Goal: Transaction & Acquisition: Purchase product/service

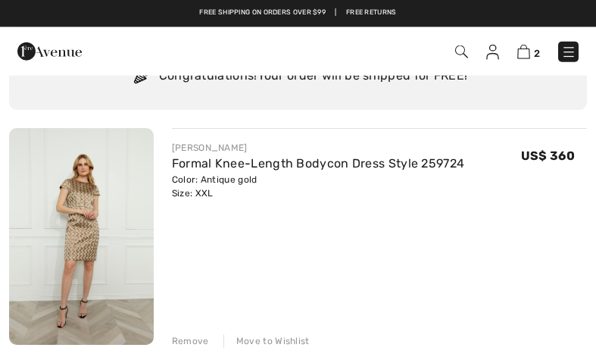
click at [461, 51] on img at bounding box center [461, 51] width 13 height 13
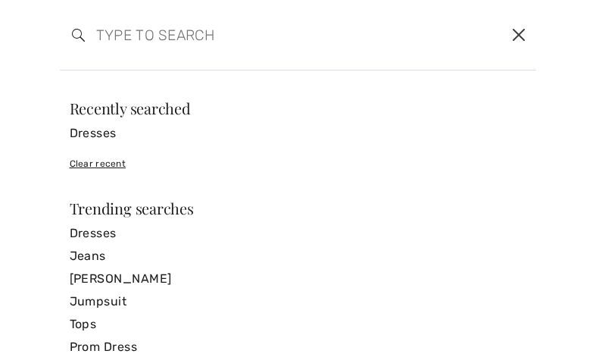
click at [526, 37] on button "Close" at bounding box center [518, 35] width 23 height 24
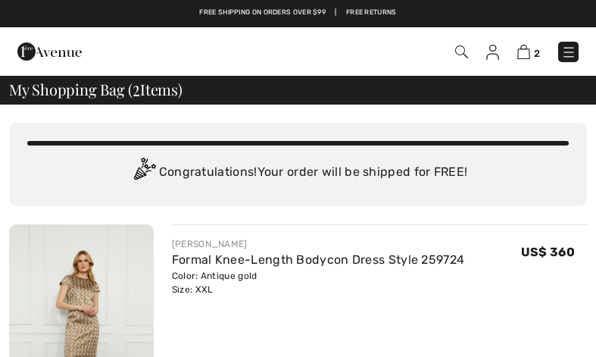
click at [489, 54] on img at bounding box center [492, 52] width 13 height 15
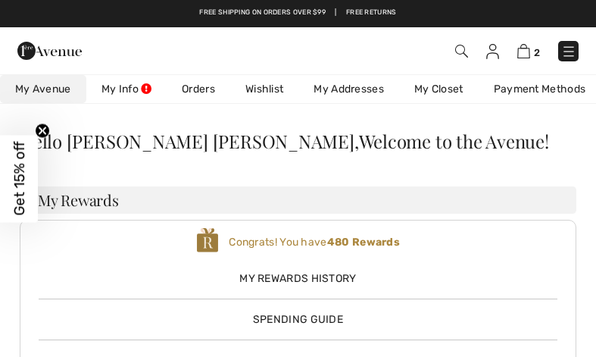
click at [461, 52] on img at bounding box center [461, 51] width 13 height 13
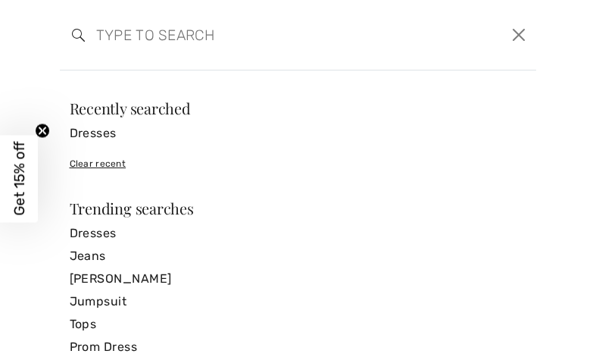
click at [120, 36] on input "search" at bounding box center [248, 34] width 326 height 45
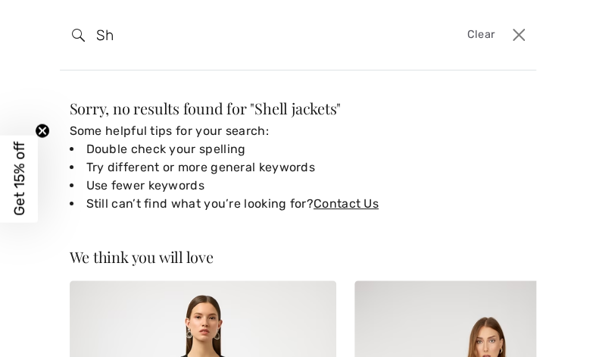
type input "S"
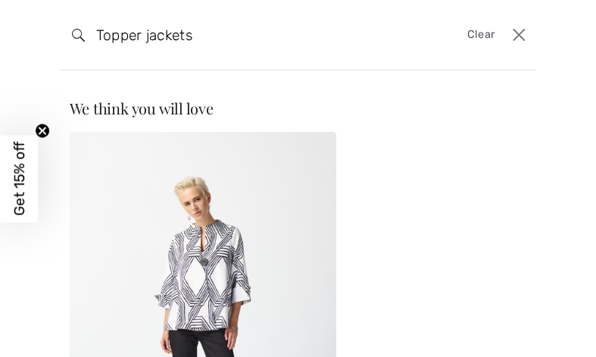
type input "Topper jackets"
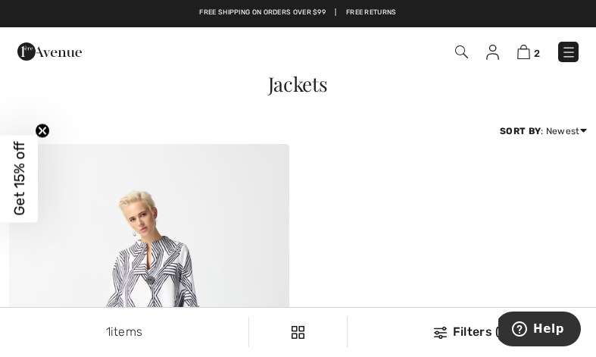
click at [458, 51] on img at bounding box center [461, 51] width 13 height 13
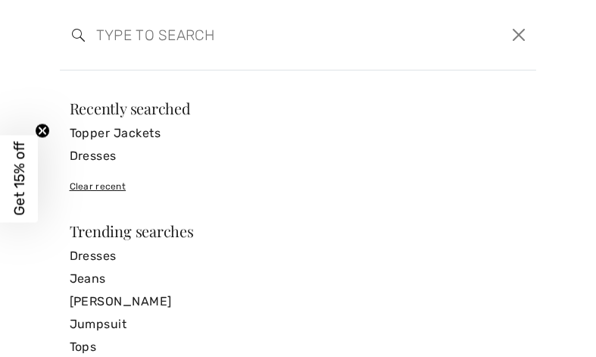
click at [143, 46] on input "search" at bounding box center [248, 34] width 326 height 45
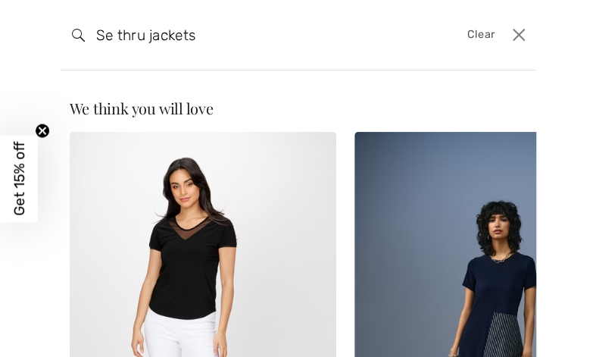
type input "Se thru jackets"
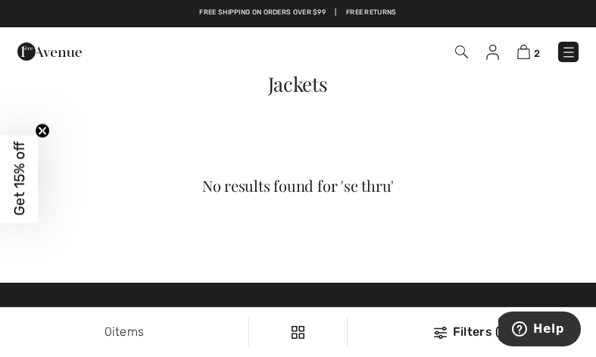
click at [461, 48] on img at bounding box center [461, 51] width 13 height 13
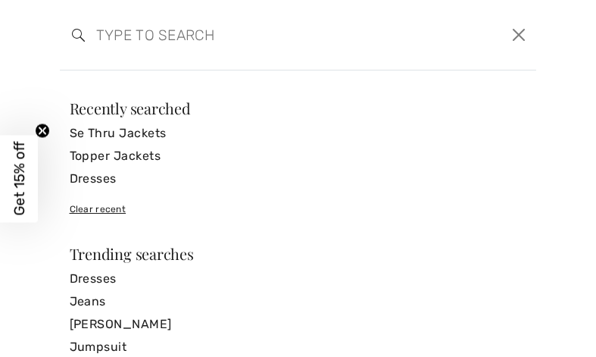
scroll to position [286, 0]
click at [180, 36] on input "search" at bounding box center [248, 34] width 326 height 45
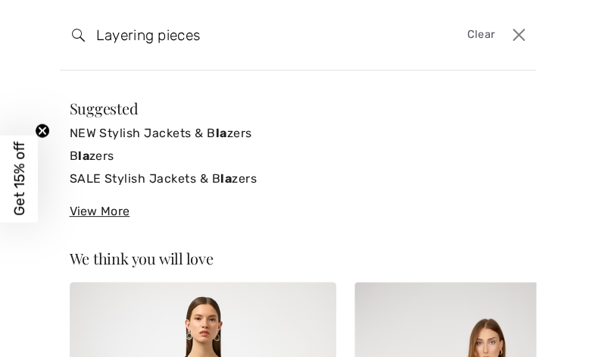
type input "Layering pieces"
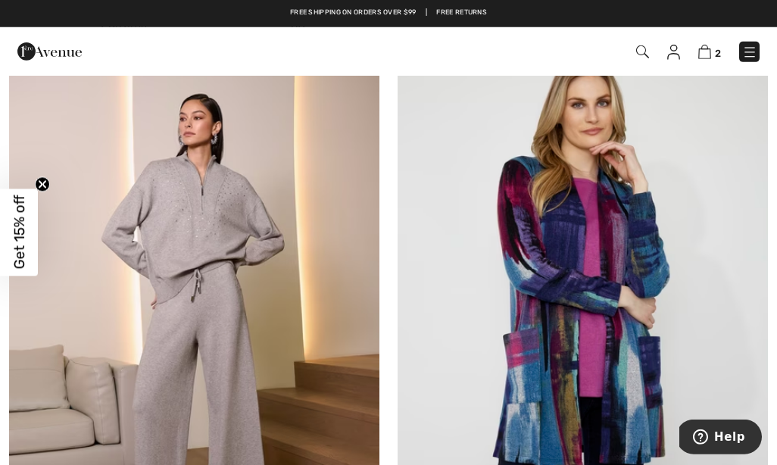
scroll to position [781, 0]
click at [117, 356] on img at bounding box center [194, 301] width 370 height 556
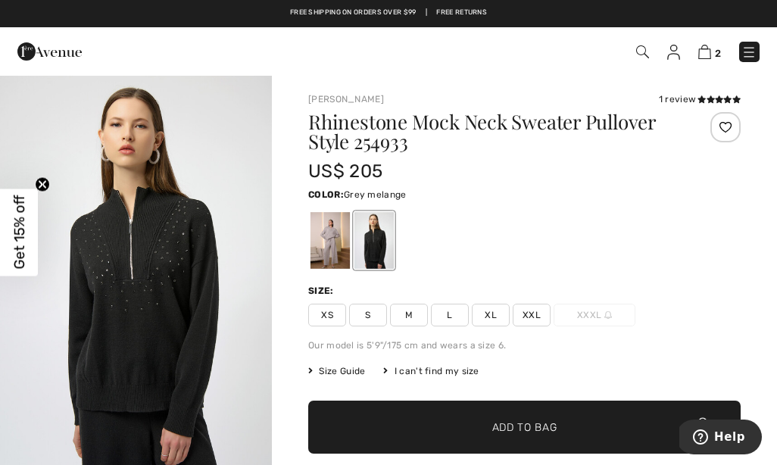
click at [332, 237] on div at bounding box center [330, 240] width 39 height 57
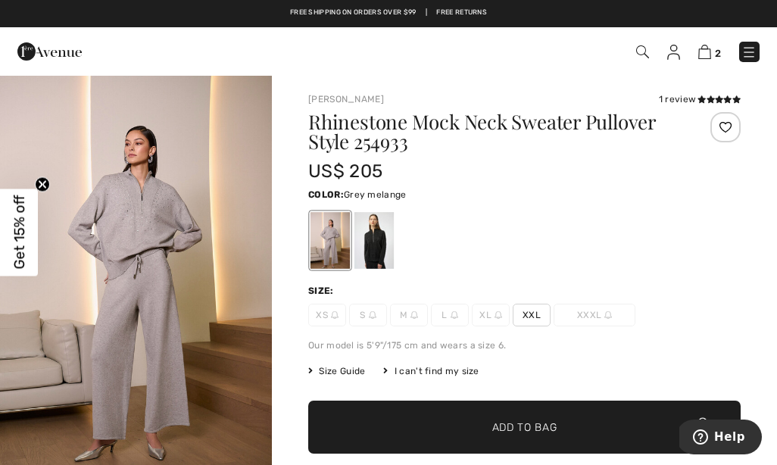
click at [379, 248] on div at bounding box center [373, 240] width 39 height 57
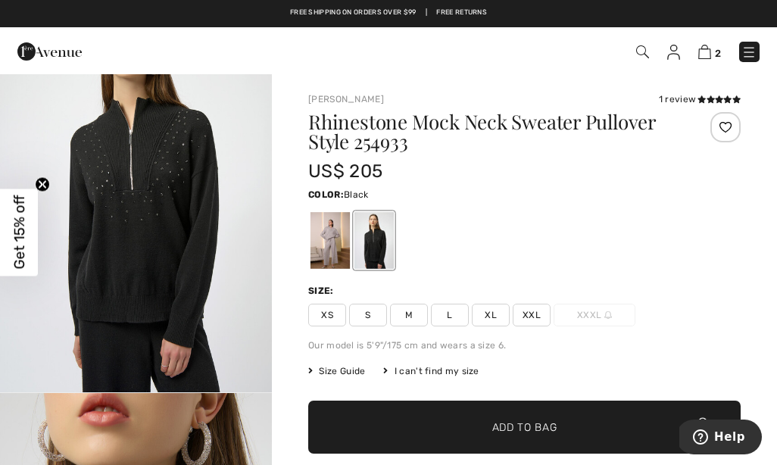
scroll to position [81, 0]
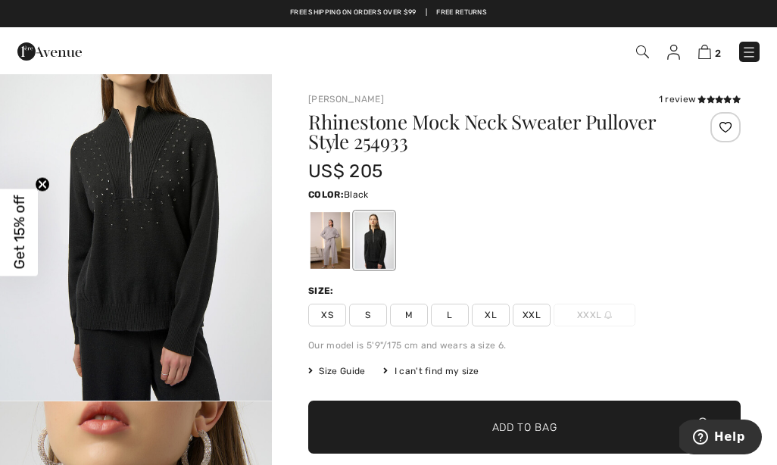
click at [183, 276] on img "1 / 5" at bounding box center [136, 197] width 272 height 408
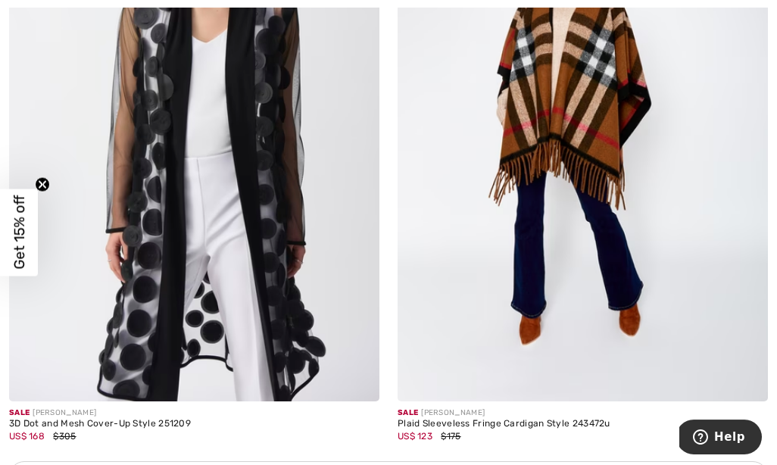
scroll to position [3524, 0]
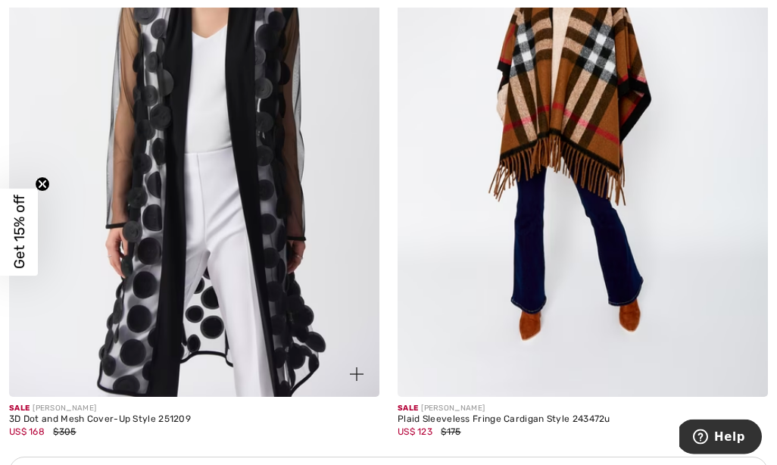
click at [135, 301] on img at bounding box center [194, 119] width 370 height 556
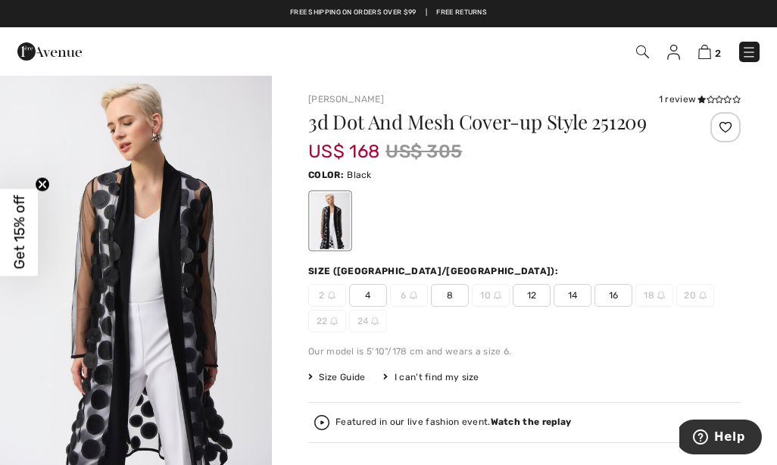
click at [89, 282] on img "1 / 7" at bounding box center [136, 278] width 272 height 408
click at [611, 292] on span "16" at bounding box center [614, 295] width 38 height 23
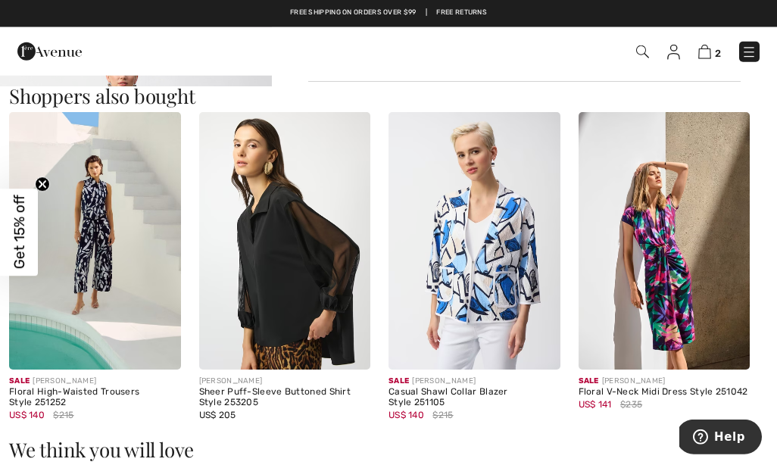
scroll to position [1289, 0]
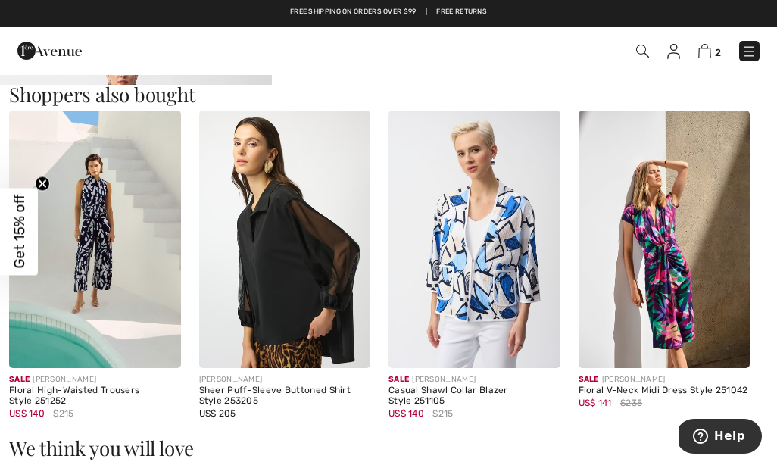
click at [101, 239] on img at bounding box center [95, 240] width 172 height 258
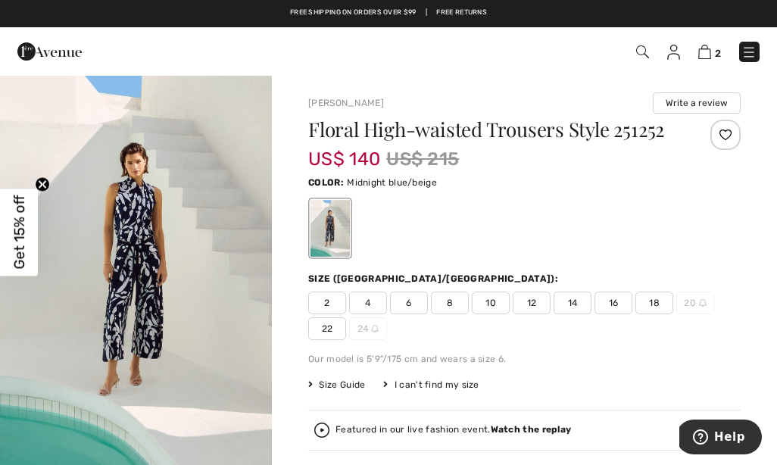
click at [123, 273] on img "1 / 6" at bounding box center [136, 278] width 272 height 408
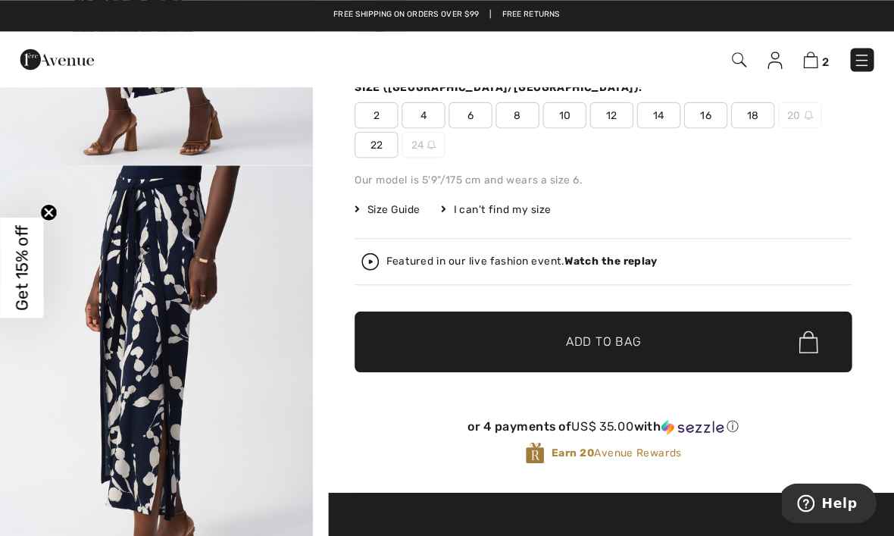
scroll to position [211, 0]
